Goal: Obtain resource: Download file/media

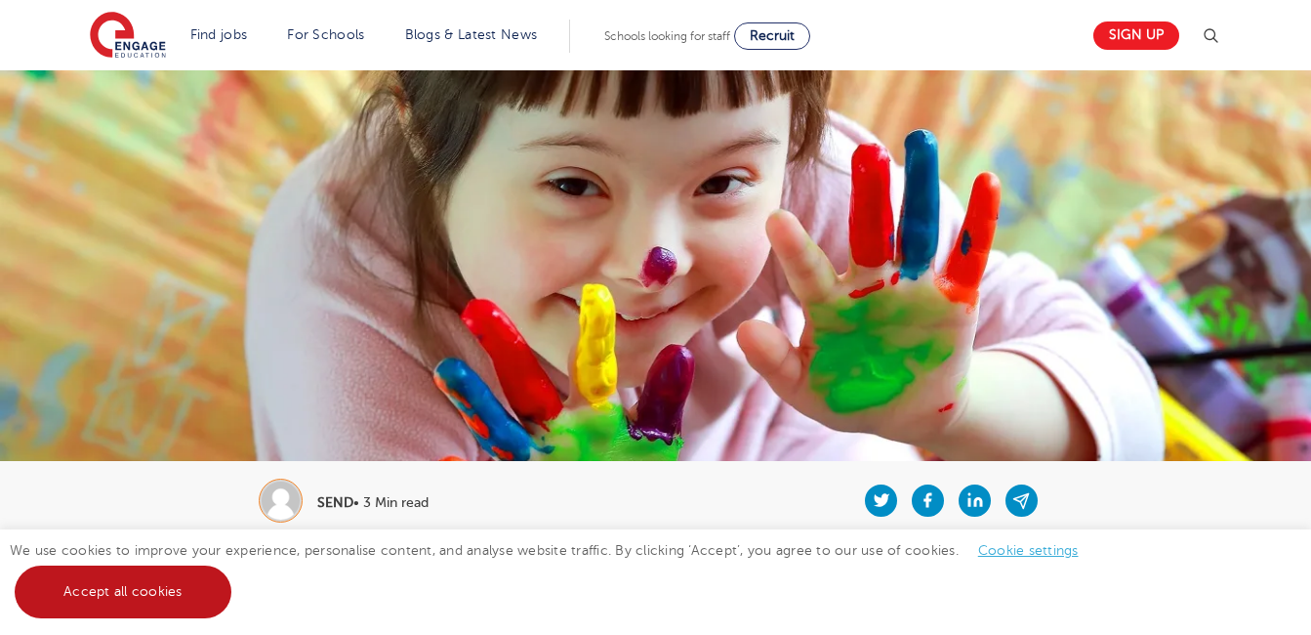
click at [87, 601] on link "Accept all cookies" at bounding box center [123, 591] width 217 height 53
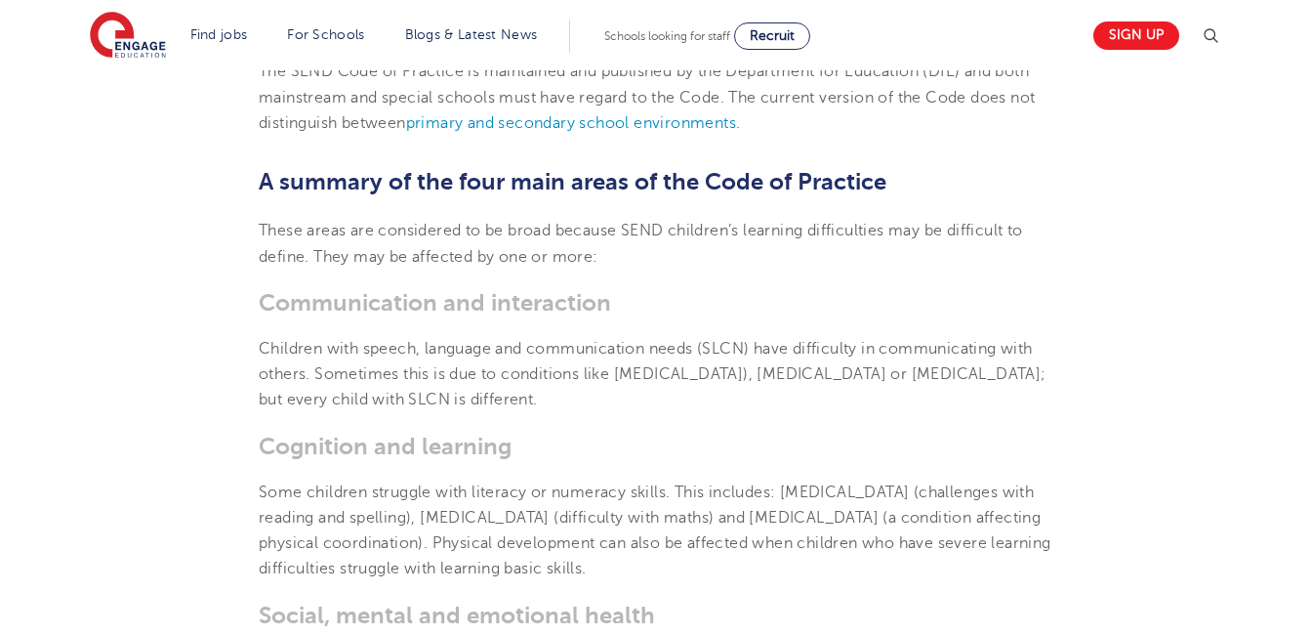
scroll to position [1262, 0]
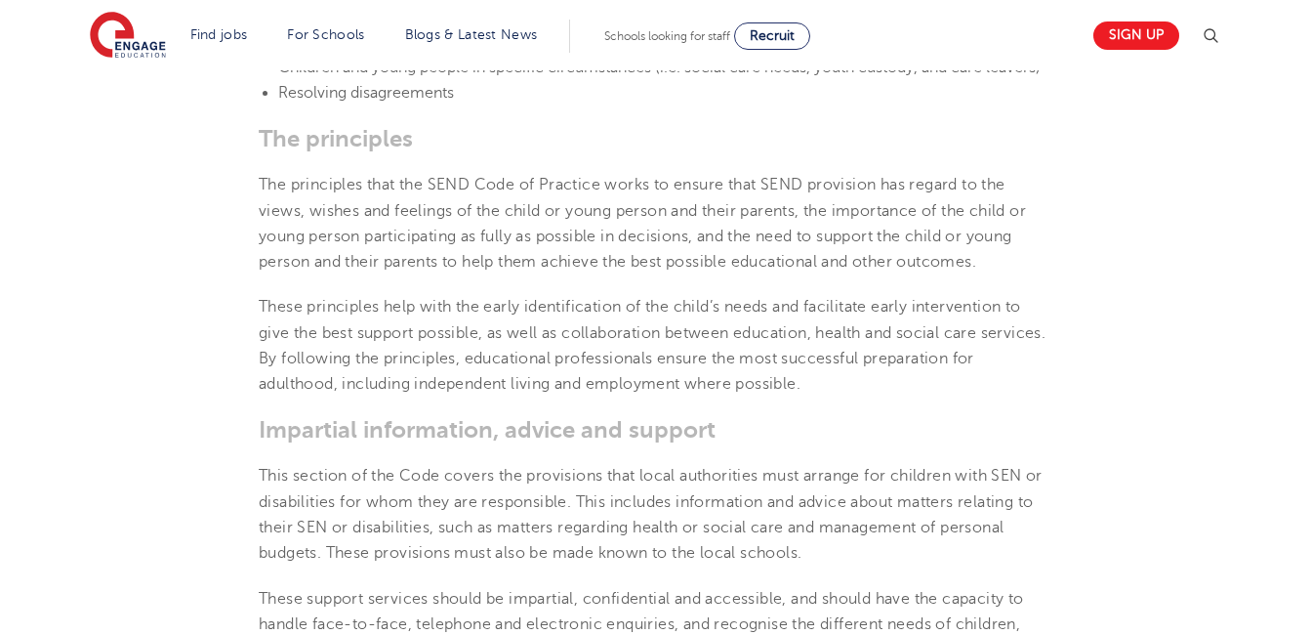
scroll to position [1950, 0]
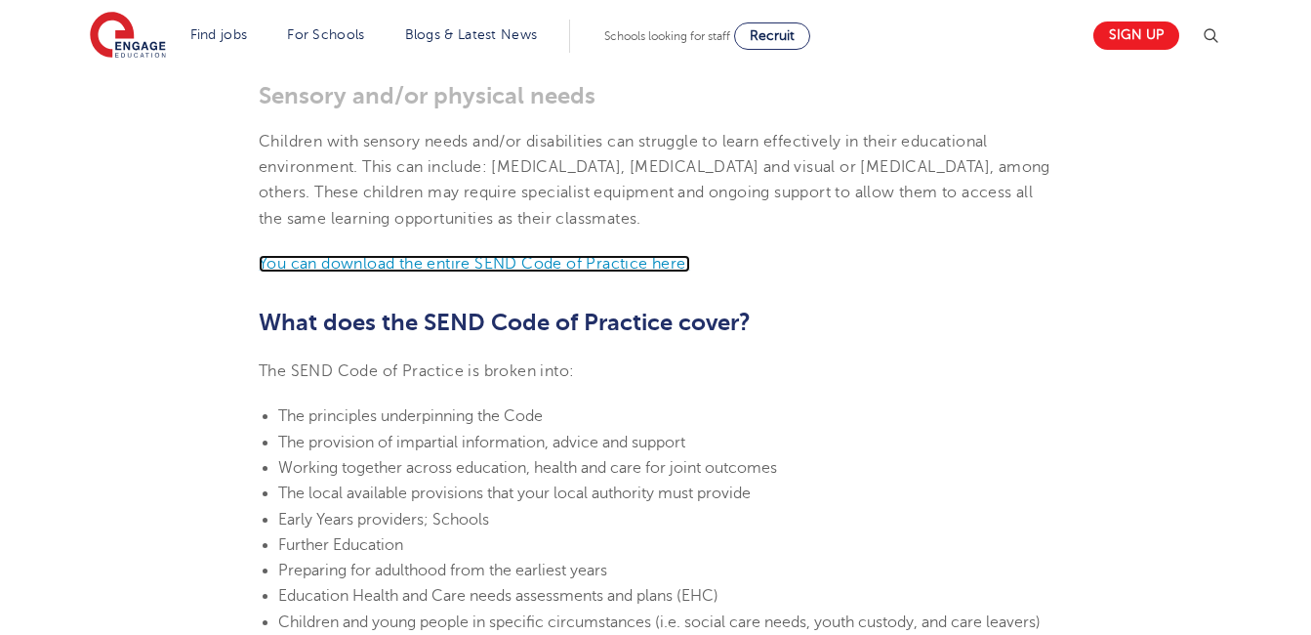
click at [507, 265] on link "You can download the entire SEND Code of Practice here." at bounding box center [475, 264] width 432 height 18
